Goal: Check status

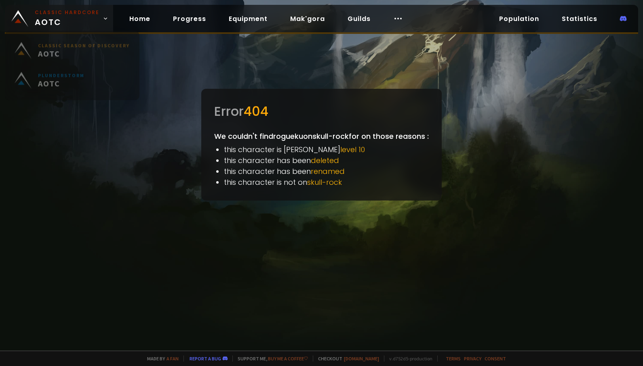
click at [55, 17] on span "Classic Hardcore AOTC" at bounding box center [67, 18] width 65 height 19
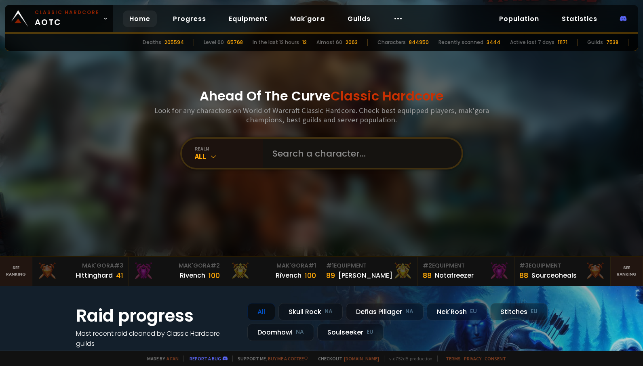
click at [292, 145] on input "text" at bounding box center [359, 153] width 184 height 29
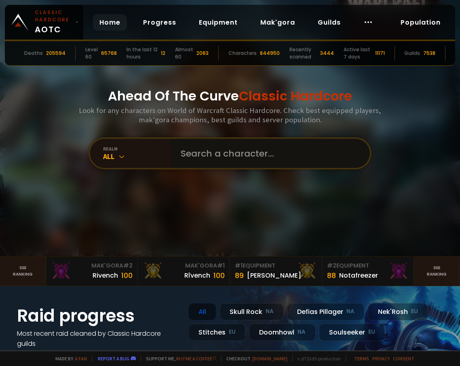
click at [222, 160] on input "text" at bounding box center [268, 153] width 184 height 29
click at [207, 158] on input "text" at bounding box center [268, 153] width 184 height 29
paste input "reckfulz"
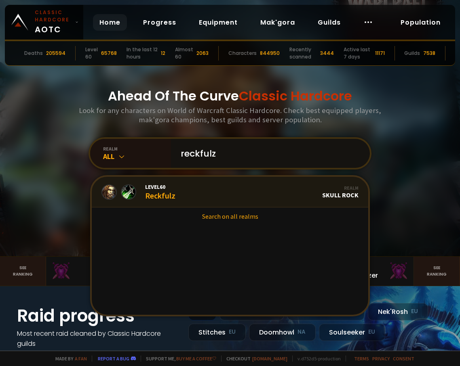
type input "reckfulz"
click at [233, 200] on link "Level 60 Reckfulz Realm Skull Rock" at bounding box center [230, 192] width 276 height 31
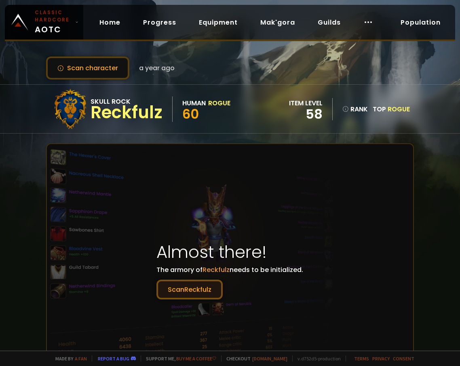
click at [206, 292] on button "Scan Reckfulz" at bounding box center [189, 290] width 66 height 20
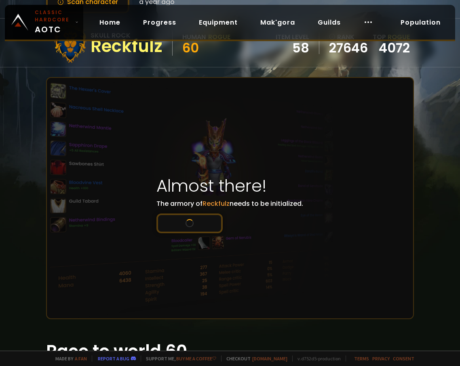
scroll to position [81, 0]
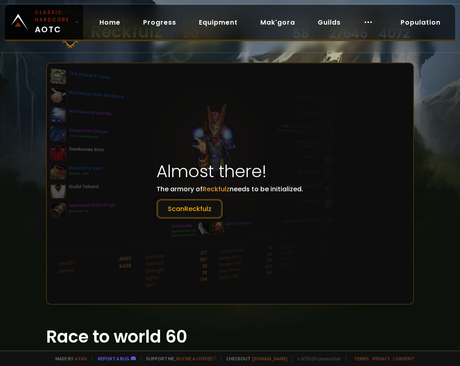
click at [189, 197] on p "The armory of Reckfulz needs to be initialized. Scan Reckfulz" at bounding box center [229, 201] width 147 height 35
click at [188, 204] on button "Scan Reckfulz" at bounding box center [189, 209] width 66 height 20
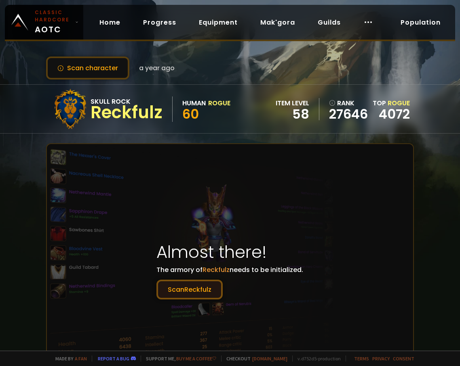
click at [189, 282] on button "Scan Reckfulz" at bounding box center [189, 290] width 66 height 20
click at [195, 287] on button "Scan Reckfulz" at bounding box center [189, 290] width 66 height 20
click at [213, 291] on button "Scan Reckfulz" at bounding box center [189, 290] width 66 height 20
